Goal: Information Seeking & Learning: Learn about a topic

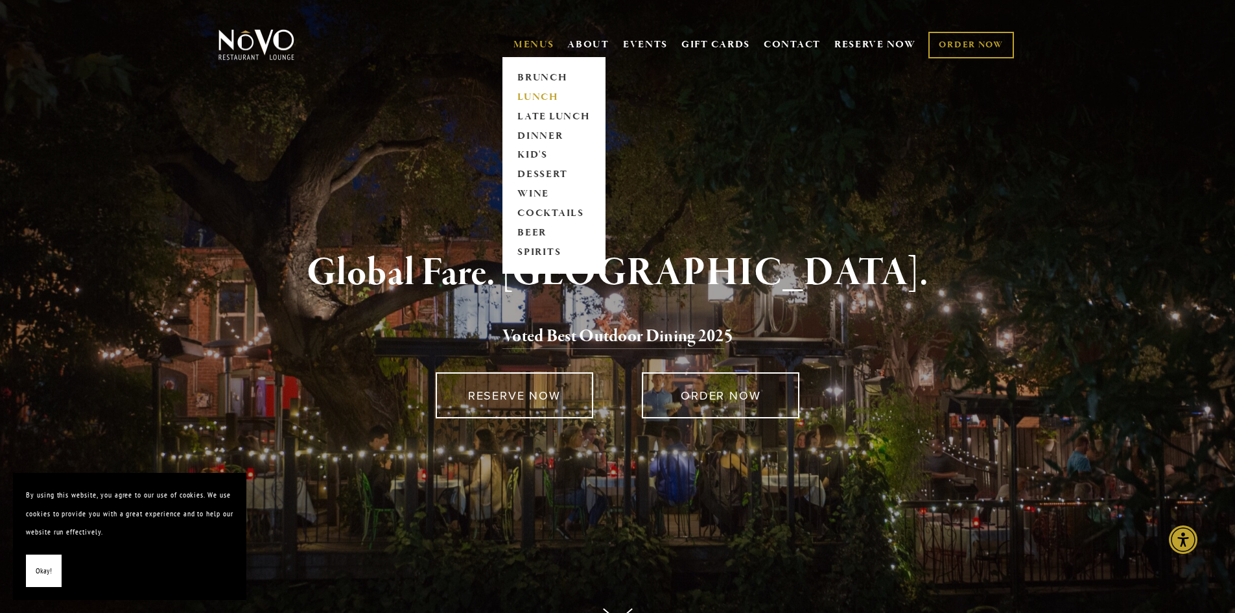
click at [544, 95] on link "LUNCH" at bounding box center [553, 97] width 81 height 19
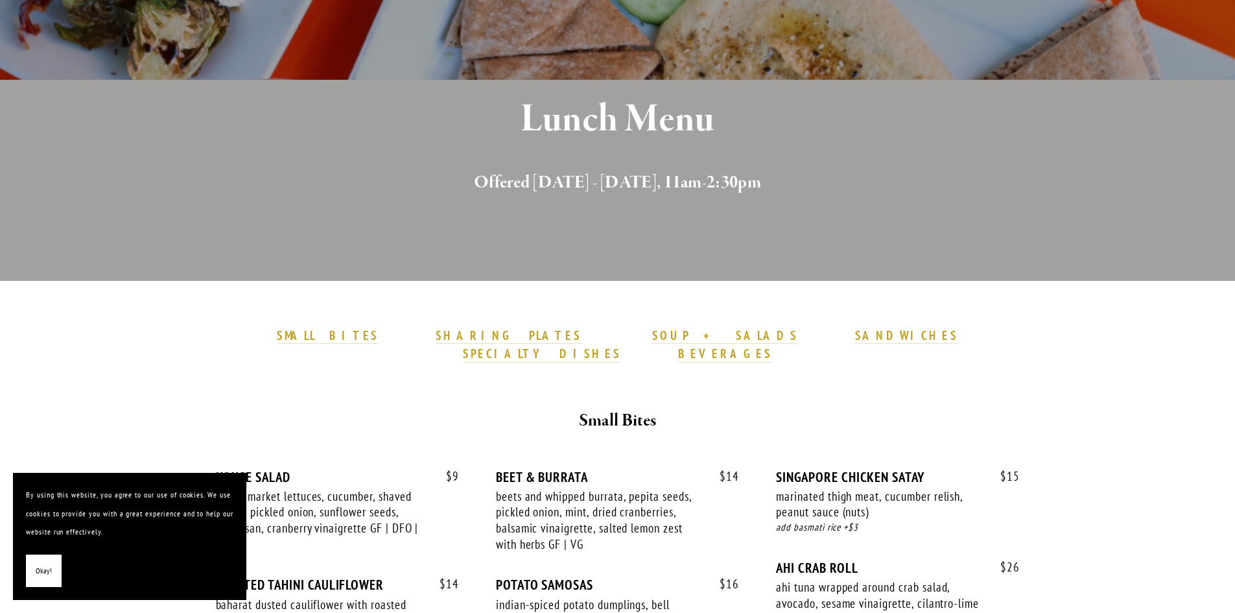
scroll to position [389, 0]
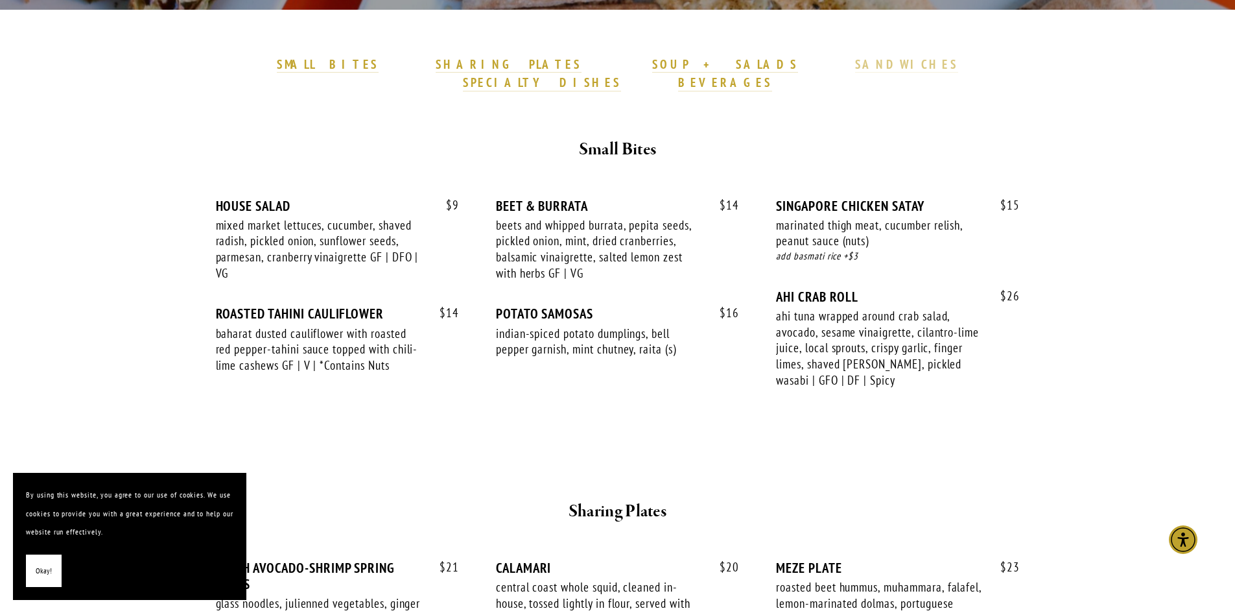
click at [855, 67] on strong "SANDWICHES" at bounding box center [907, 64] width 104 height 16
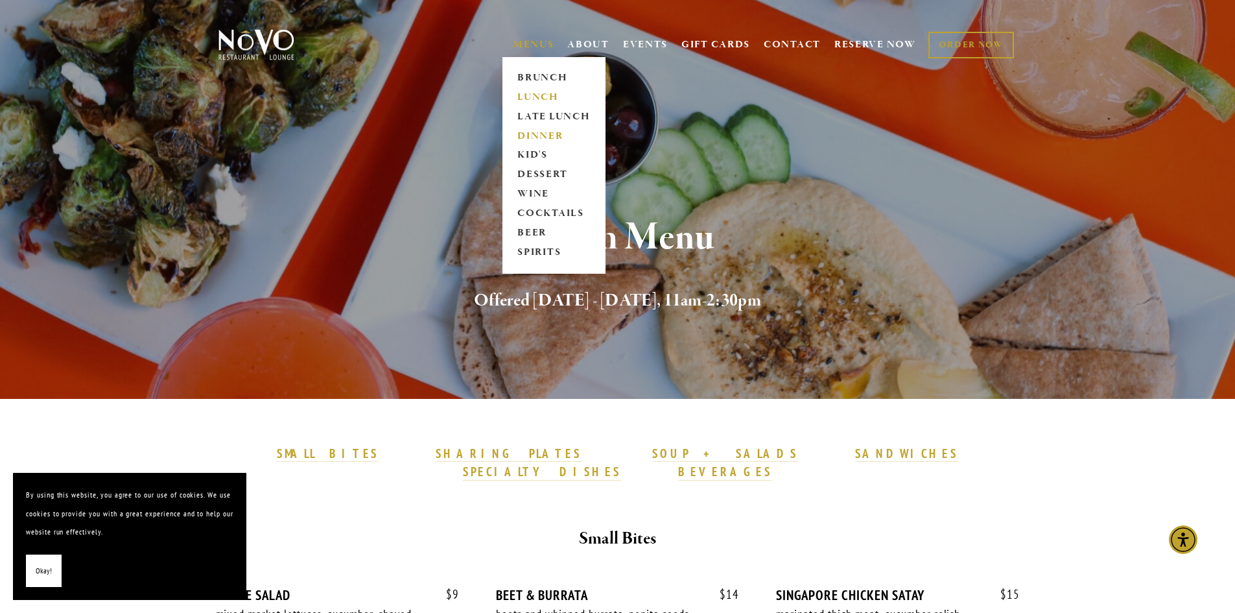
click at [542, 139] on link "DINNER" at bounding box center [553, 135] width 81 height 19
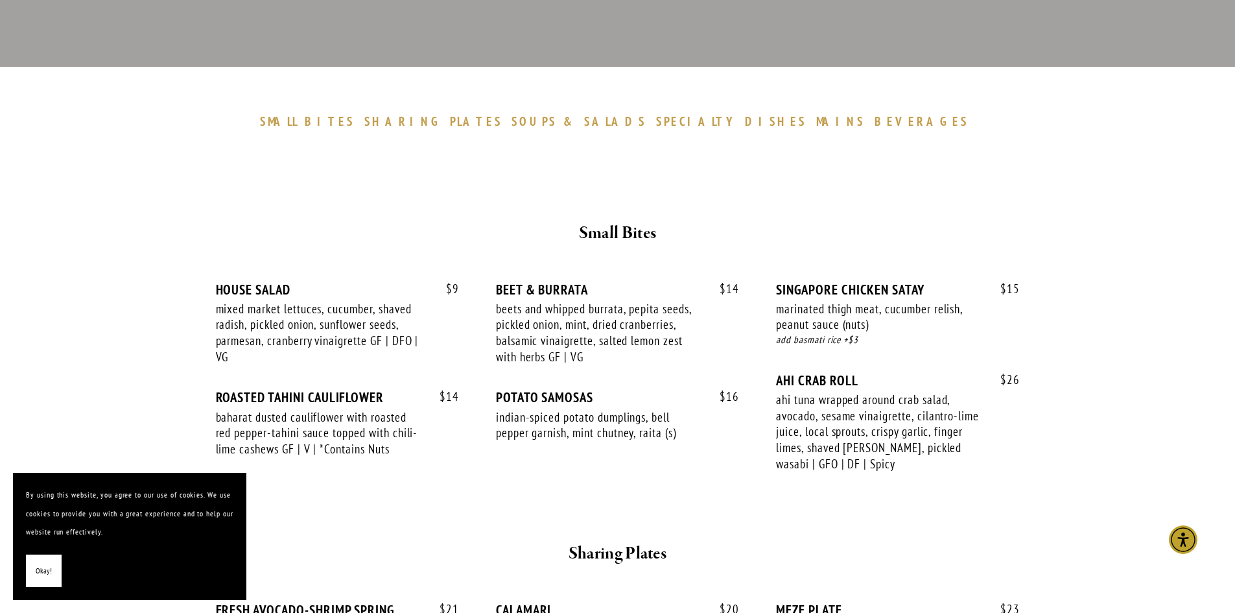
scroll to position [519, 0]
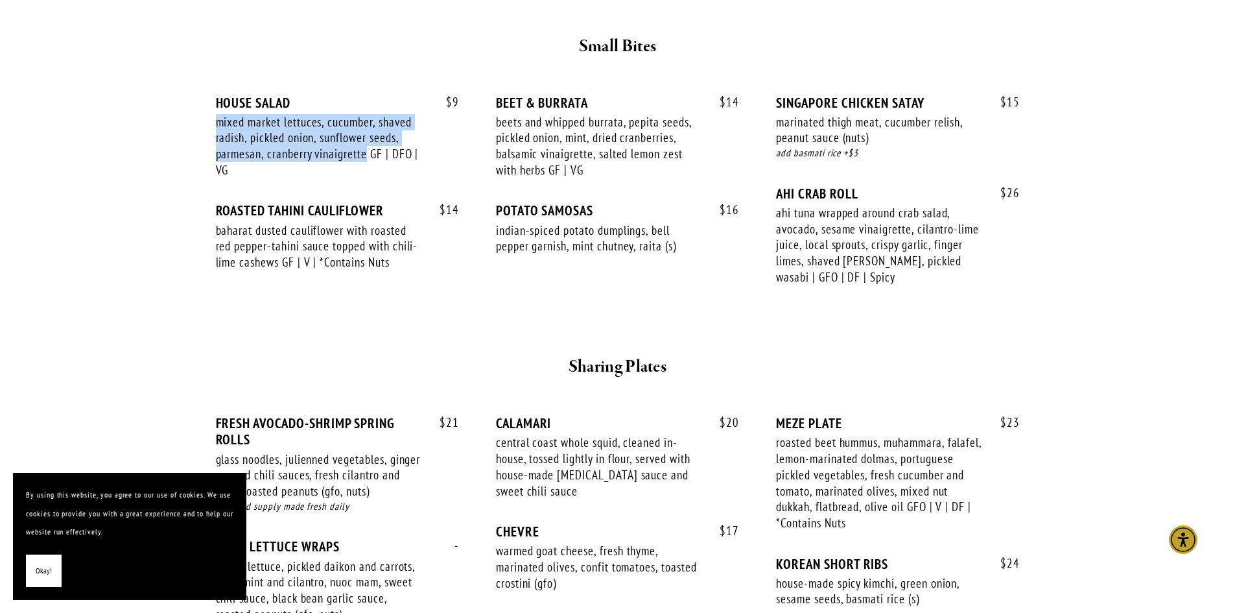
drag, startPoint x: 366, startPoint y: 154, endPoint x: 210, endPoint y: 126, distance: 158.0
click at [210, 126] on div "$ 9 HOUSE SALAD mixed market lettuces, cucumber, shaved radish, pickled onion, …" at bounding box center [618, 196] width 826 height 250
copy div "mixed market lettuces, cucumber, shaved radish, pickled onion, sunflower seeds,…"
